Goal: Navigation & Orientation: Find specific page/section

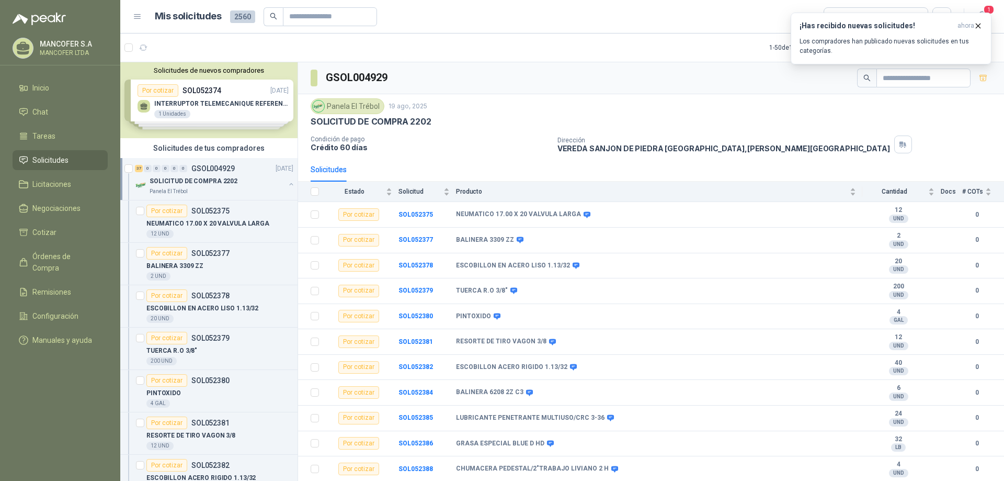
scroll to position [658, 0]
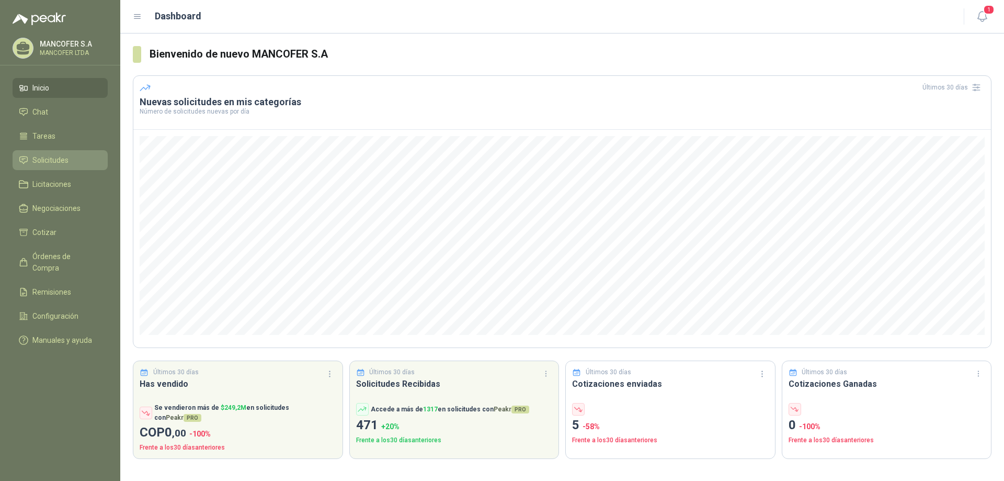
click at [48, 161] on span "Solicitudes" at bounding box center [50, 160] width 36 height 12
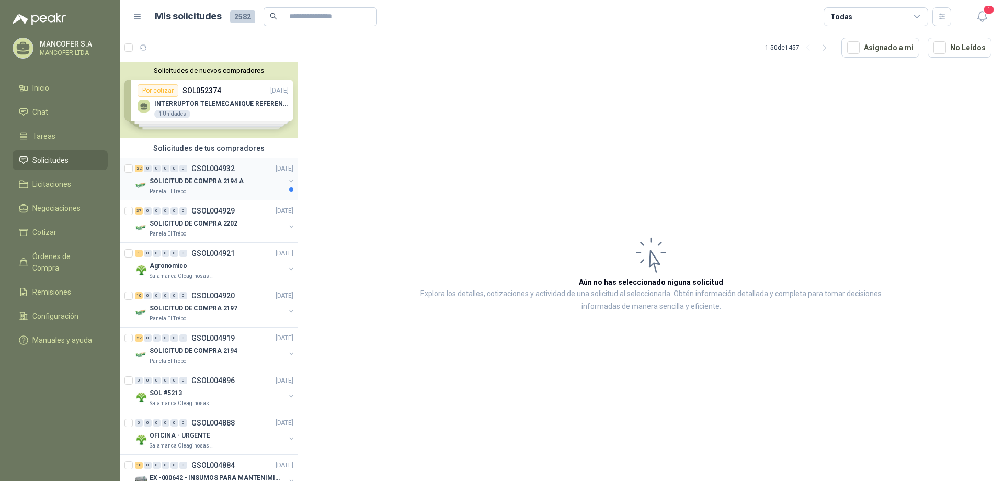
click at [180, 178] on p "SOLICITUD DE COMPRA 2194 A" at bounding box center [197, 181] width 94 height 10
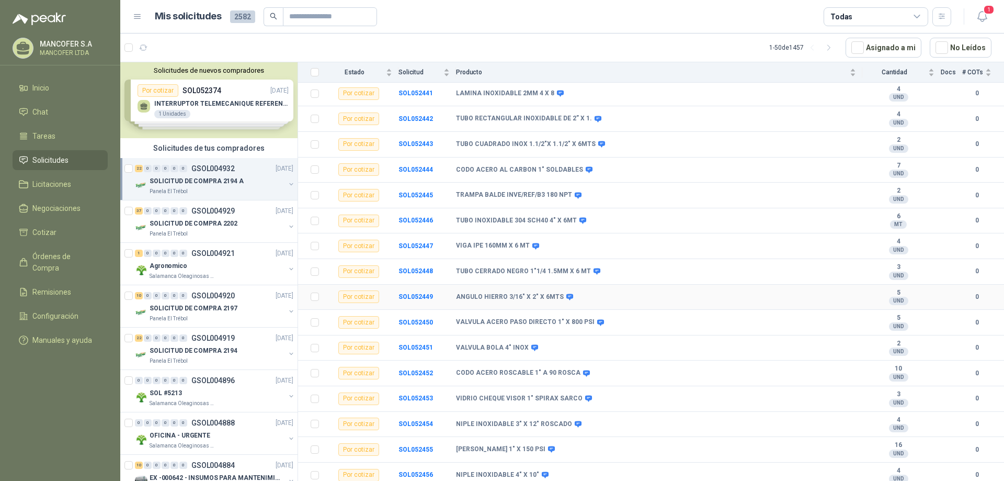
scroll to position [277, 0]
